Goal: Transaction & Acquisition: Book appointment/travel/reservation

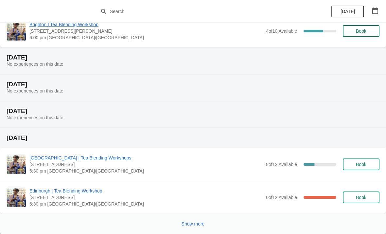
scroll to position [682, 0]
click at [187, 222] on span "Show more" at bounding box center [193, 224] width 23 height 5
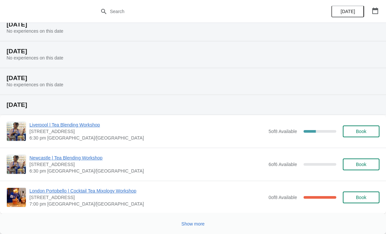
scroll to position [1537, 0]
click at [183, 221] on button "Show more" at bounding box center [193, 224] width 28 height 12
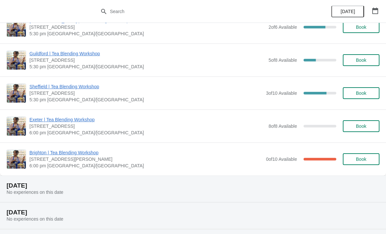
scroll to position [2244, 0]
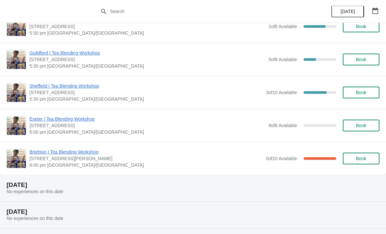
click at [40, 155] on span "Brighton | Tea Blending Workshop" at bounding box center [145, 152] width 233 height 7
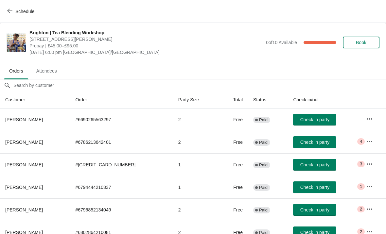
click at [14, 13] on span "Schedule" at bounding box center [22, 11] width 26 height 6
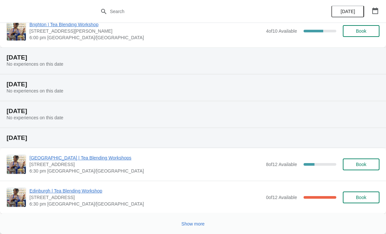
scroll to position [682, 0]
click at [193, 224] on span "Show more" at bounding box center [193, 224] width 23 height 5
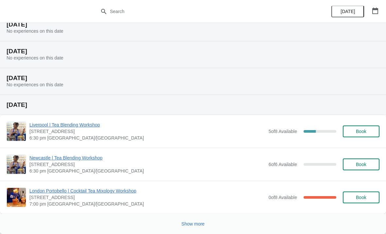
scroll to position [1537, 0]
click at [188, 221] on button "Show more" at bounding box center [193, 224] width 28 height 12
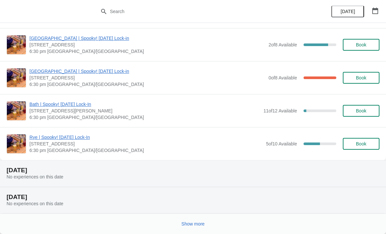
scroll to position [3186, 0]
click at [179, 223] on button "Show more" at bounding box center [193, 224] width 28 height 12
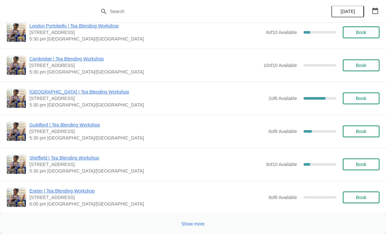
scroll to position [4299, 0]
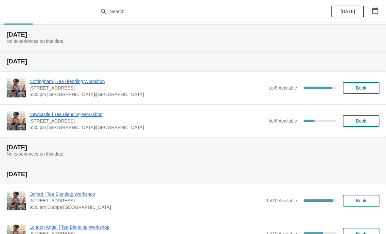
scroll to position [15, 0]
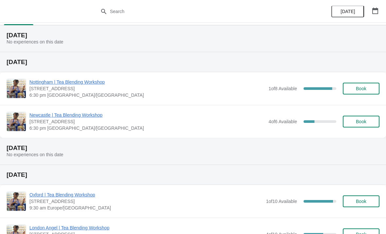
click at [364, 127] on button "Book" at bounding box center [361, 122] width 37 height 12
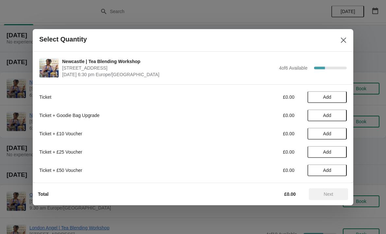
click at [329, 92] on button "Add" at bounding box center [327, 97] width 39 height 12
click at [331, 93] on div "Ticket £45.00 1" at bounding box center [193, 97] width 308 height 12
click at [320, 95] on div "1" at bounding box center [327, 97] width 39 height 7
click at [318, 100] on icon at bounding box center [316, 97] width 7 height 7
click at [327, 120] on button "Add" at bounding box center [327, 116] width 39 height 12
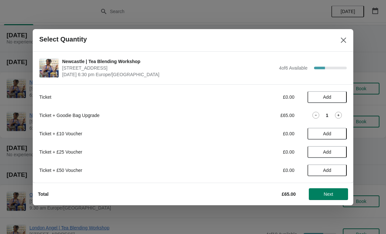
click at [316, 113] on icon at bounding box center [316, 115] width 7 height 7
click at [327, 100] on span "Add" at bounding box center [327, 97] width 8 height 5
click at [322, 200] on button "Next" at bounding box center [328, 195] width 39 height 12
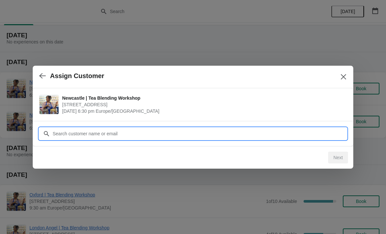
click at [221, 128] on input "Customer" at bounding box center [199, 134] width 295 height 12
